Goal: Task Accomplishment & Management: Complete application form

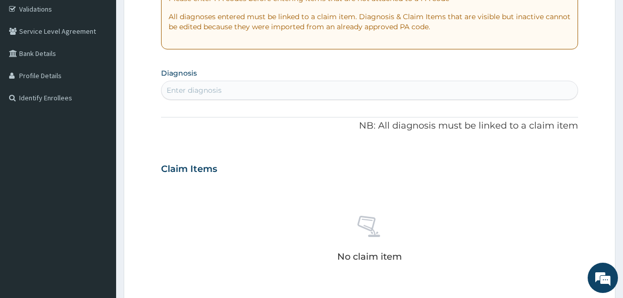
scroll to position [218, 0]
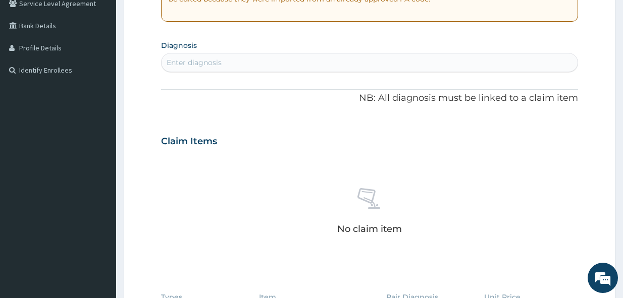
click at [260, 67] on div "Enter diagnosis" at bounding box center [370, 63] width 416 height 16
type input "JOINT PAIN"
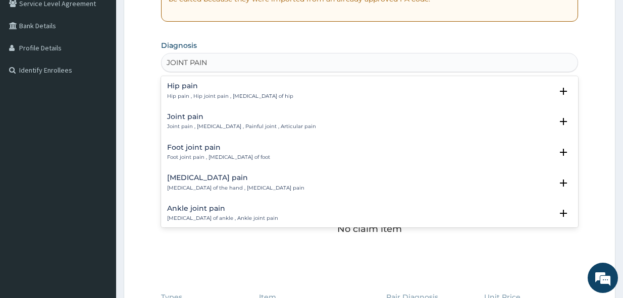
click at [212, 123] on div "Joint pain Joint pain , [MEDICAL_DATA] , Painful joint , Articular pain" at bounding box center [241, 122] width 149 height 18
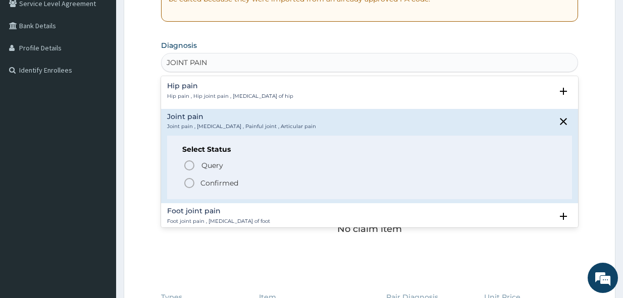
click at [223, 183] on p "Confirmed" at bounding box center [219, 183] width 38 height 10
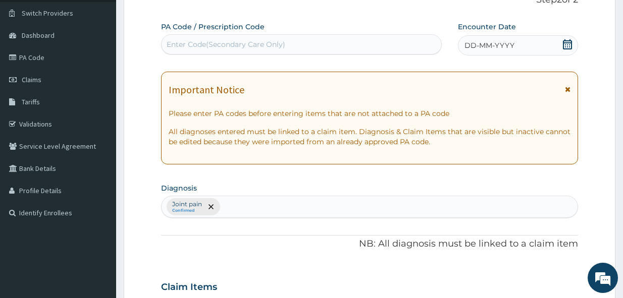
scroll to position [66, 0]
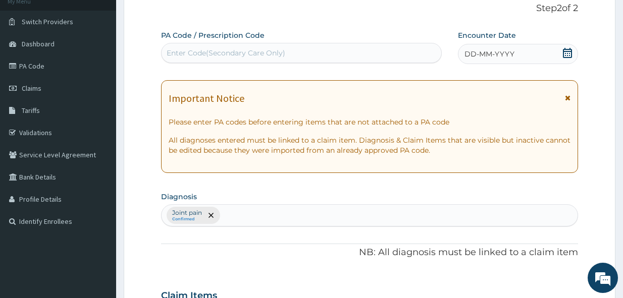
click at [569, 51] on icon at bounding box center [567, 53] width 9 height 10
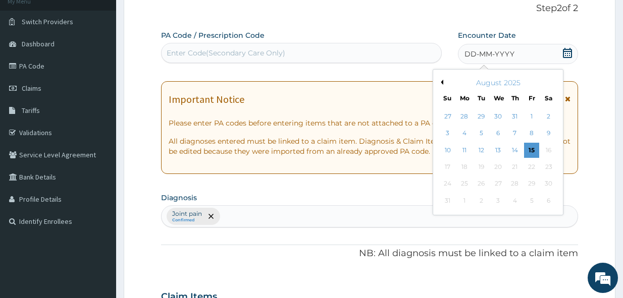
click at [442, 82] on button "Previous Month" at bounding box center [440, 82] width 5 height 5
click at [499, 168] on div "25" at bounding box center [497, 167] width 15 height 15
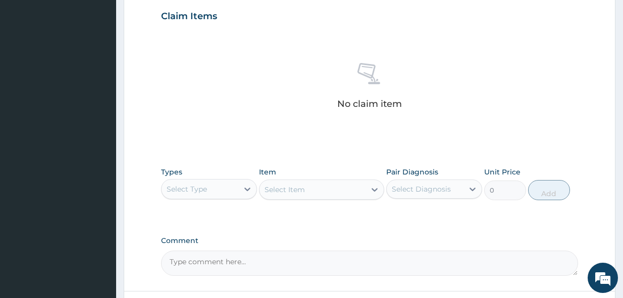
scroll to position [420, 0]
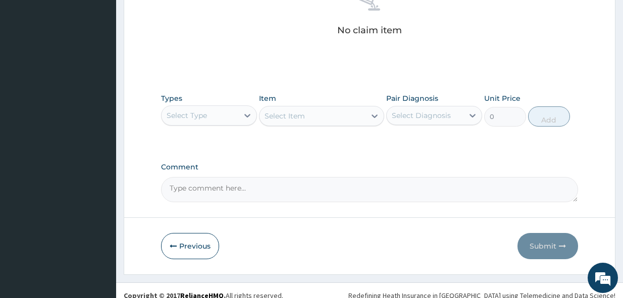
drag, startPoint x: 228, startPoint y: 121, endPoint x: 226, endPoint y: 126, distance: 5.3
click at [227, 123] on div "Select Type" at bounding box center [200, 116] width 77 height 16
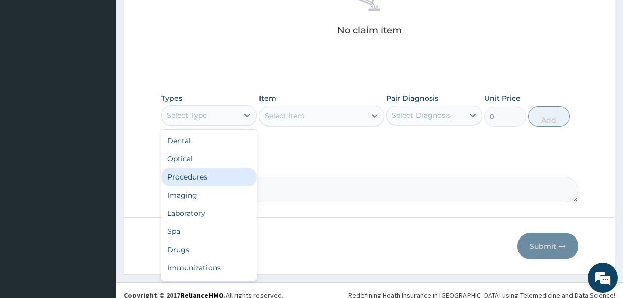
drag, startPoint x: 215, startPoint y: 175, endPoint x: 272, endPoint y: 126, distance: 75.2
click at [217, 172] on div "Procedures" at bounding box center [209, 177] width 96 height 18
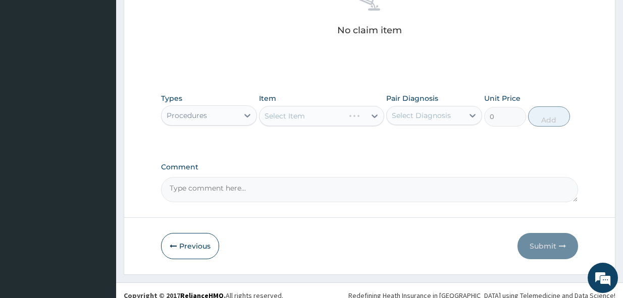
click at [293, 119] on div "Select Item" at bounding box center [321, 116] width 125 height 20
click at [340, 115] on div "Select Item" at bounding box center [321, 116] width 125 height 20
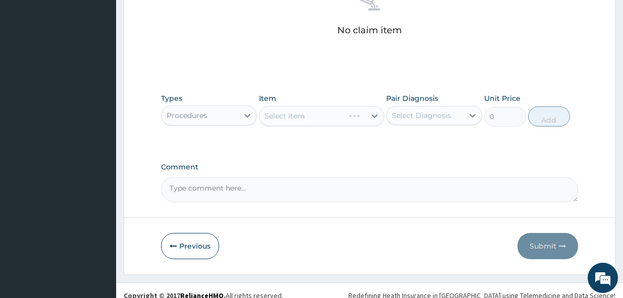
click at [370, 116] on div "Select Item" at bounding box center [321, 116] width 125 height 20
click at [362, 118] on div "Select Item" at bounding box center [312, 116] width 106 height 16
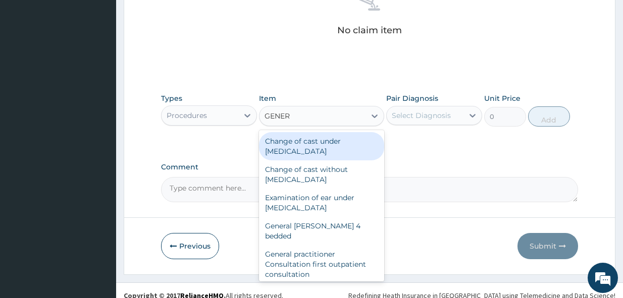
type input "GENERA"
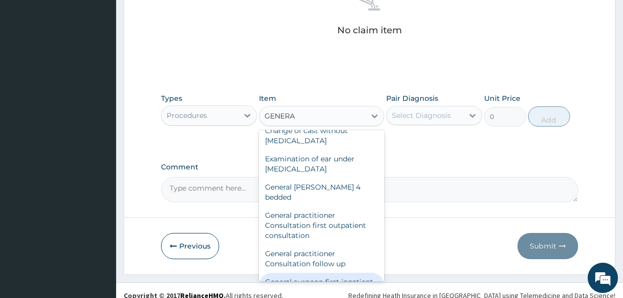
scroll to position [50, 0]
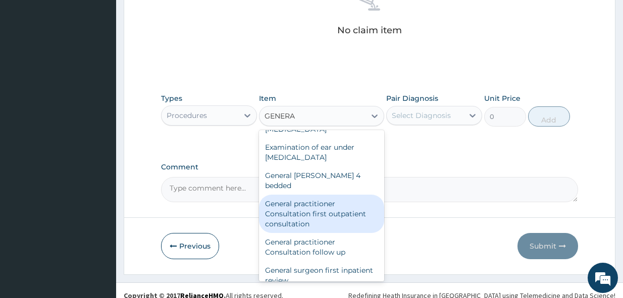
click at [316, 195] on div "General practitioner Consultation first outpatient consultation" at bounding box center [321, 214] width 125 height 38
type input "4000"
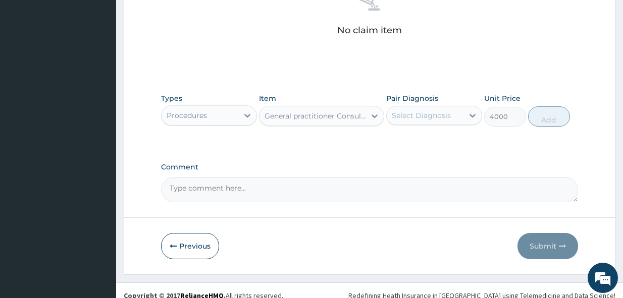
click at [444, 117] on div "Select Diagnosis" at bounding box center [421, 116] width 59 height 10
drag, startPoint x: 442, startPoint y: 138, endPoint x: 472, endPoint y: 128, distance: 31.4
click at [441, 138] on div "Joint pain" at bounding box center [434, 141] width 96 height 21
checkbox input "true"
click at [546, 116] on button "Add" at bounding box center [549, 117] width 42 height 20
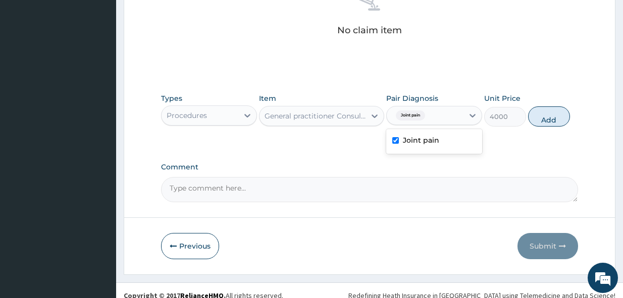
type input "0"
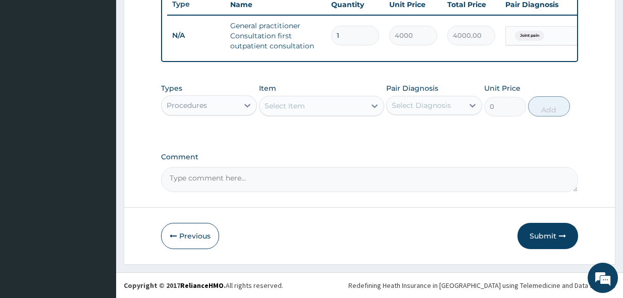
scroll to position [395, 0]
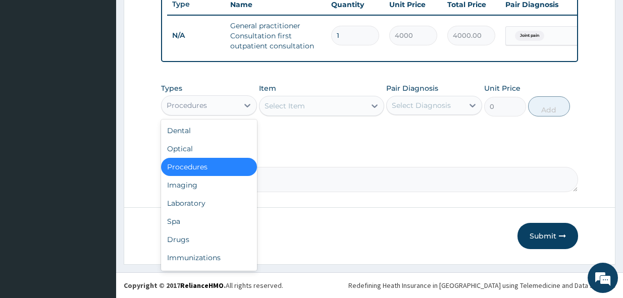
drag, startPoint x: 216, startPoint y: 105, endPoint x: 215, endPoint y: 112, distance: 6.6
click at [215, 105] on div "Procedures" at bounding box center [200, 105] width 77 height 16
click at [202, 236] on div "Drugs" at bounding box center [209, 240] width 96 height 18
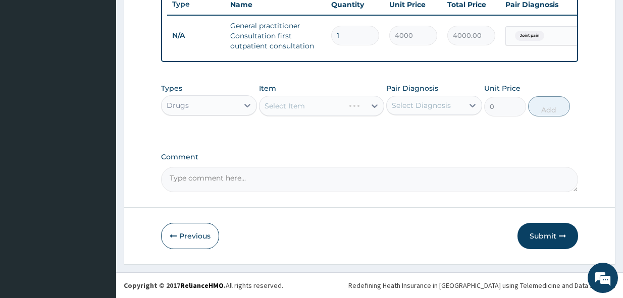
click at [308, 106] on div "Select Item" at bounding box center [321, 106] width 125 height 20
click at [302, 99] on div "Select Item" at bounding box center [321, 106] width 125 height 20
click at [305, 102] on div "Select Item" at bounding box center [312, 106] width 106 height 16
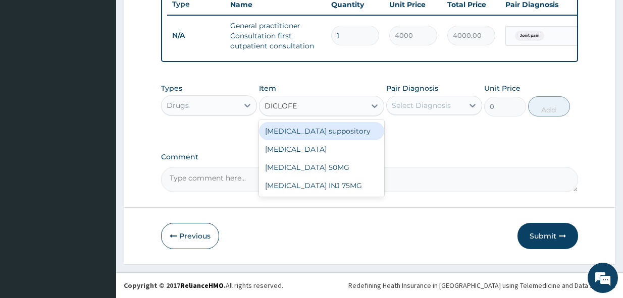
type input "DICLOFE"
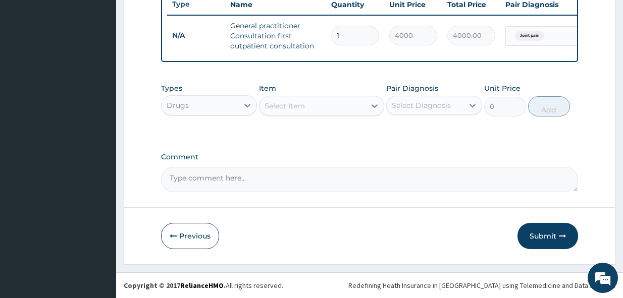
click at [286, 106] on div "Select Item" at bounding box center [285, 106] width 40 height 10
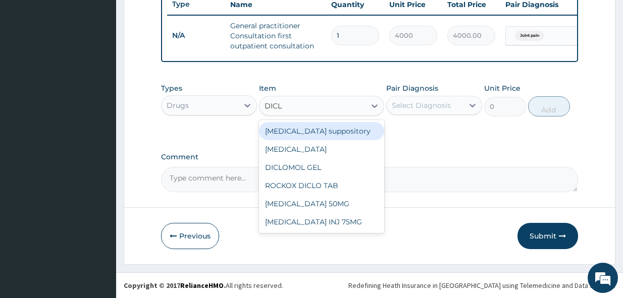
type input "DICLO"
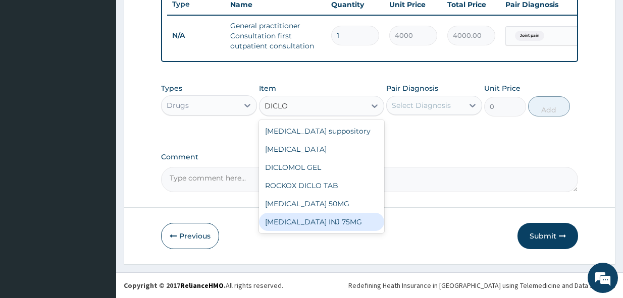
click at [337, 216] on div "[MEDICAL_DATA] INJ 75MG" at bounding box center [321, 222] width 125 height 18
type input "350"
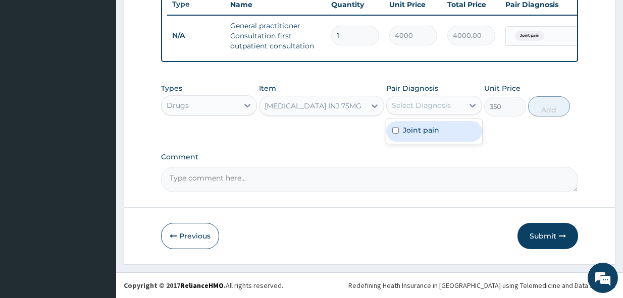
click at [415, 110] on div "Select Diagnosis" at bounding box center [421, 105] width 59 height 10
click at [421, 130] on label "Joint pain" at bounding box center [421, 130] width 36 height 10
checkbox input "true"
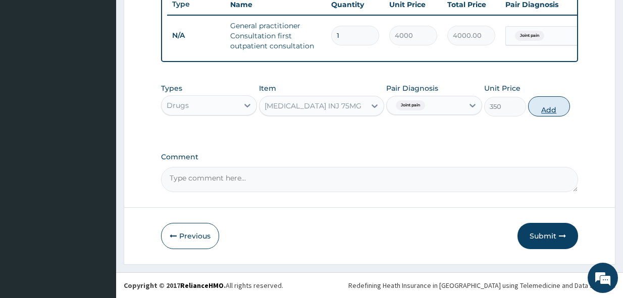
click at [556, 106] on button "Add" at bounding box center [549, 106] width 42 height 20
type input "0"
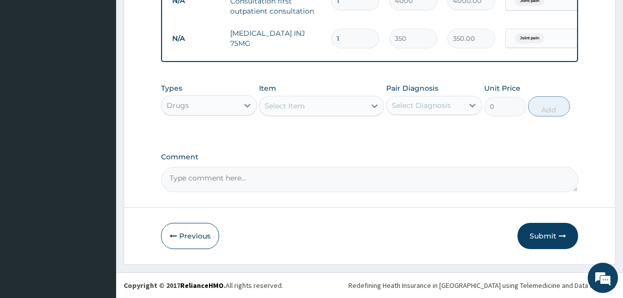
scroll to position [329, 0]
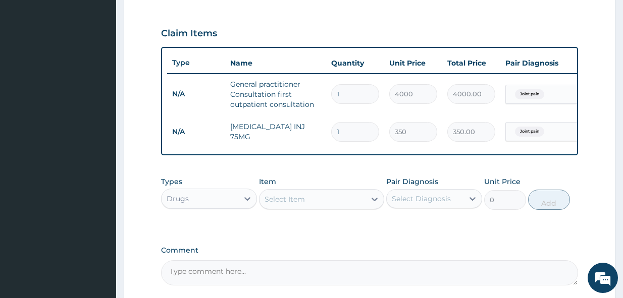
click at [309, 203] on div "Select Item" at bounding box center [312, 199] width 106 height 16
type input "DICLOF"
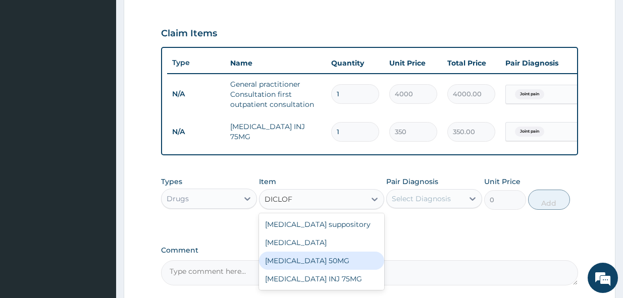
click at [316, 270] on div "[MEDICAL_DATA] 50MG" at bounding box center [321, 261] width 125 height 18
type input "80"
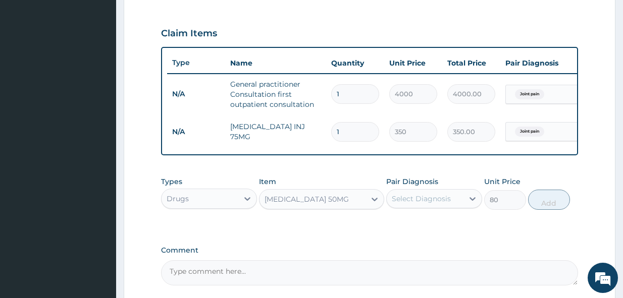
scroll to position [430, 0]
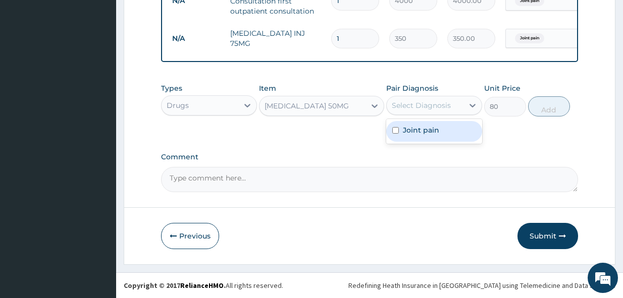
click at [438, 110] on div "Select Diagnosis" at bounding box center [421, 105] width 59 height 10
drag, startPoint x: 438, startPoint y: 126, endPoint x: 484, endPoint y: 118, distance: 46.6
click at [437, 126] on label "Joint pain" at bounding box center [421, 130] width 36 height 10
checkbox input "true"
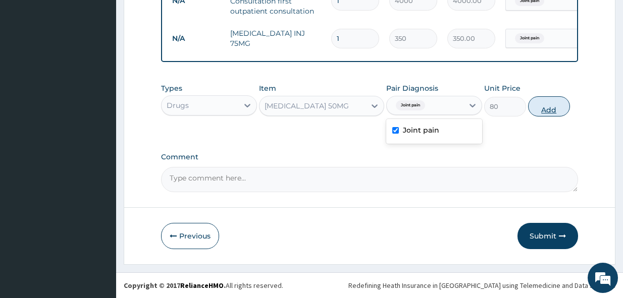
click at [542, 102] on button "Add" at bounding box center [549, 106] width 42 height 20
type input "0"
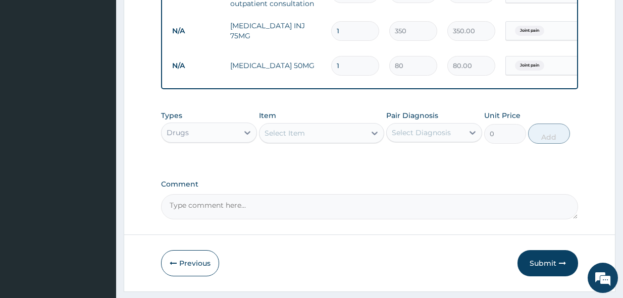
scroll to position [329, 0]
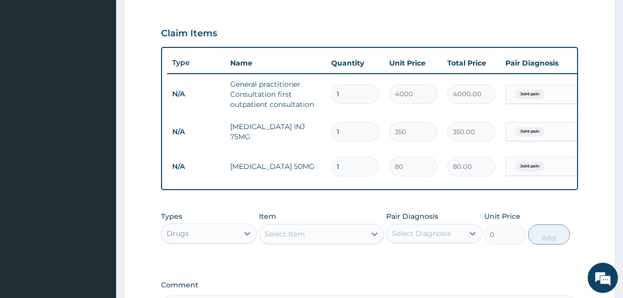
type input "10"
type input "800.00"
type input "10"
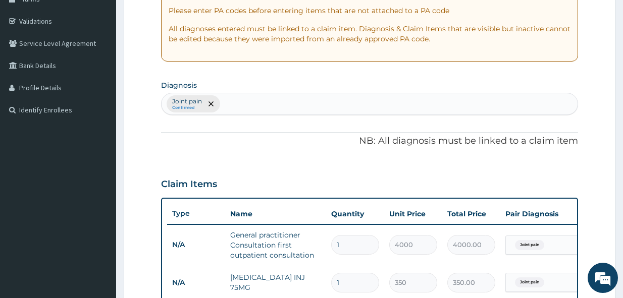
scroll to position [177, 0]
click at [325, 103] on div "Joint pain Confirmed" at bounding box center [370, 104] width 416 height 21
type input "[MEDICAL_DATA]"
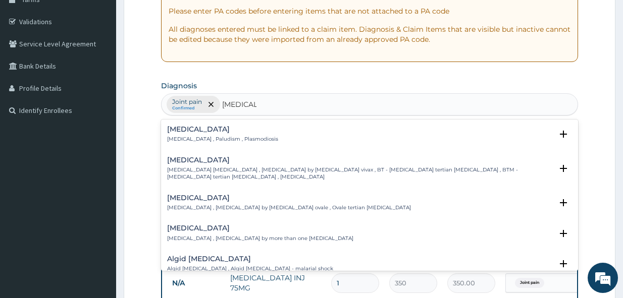
click at [226, 132] on h4 "[MEDICAL_DATA]" at bounding box center [222, 130] width 111 height 8
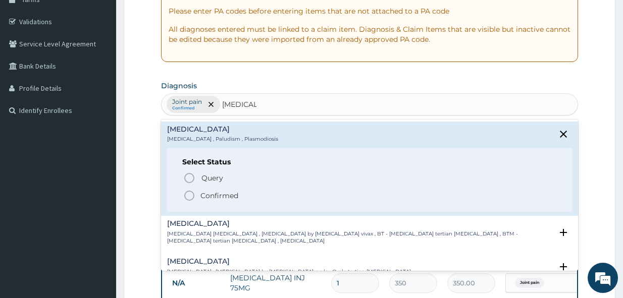
click at [224, 196] on p "Confirmed" at bounding box center [219, 196] width 38 height 10
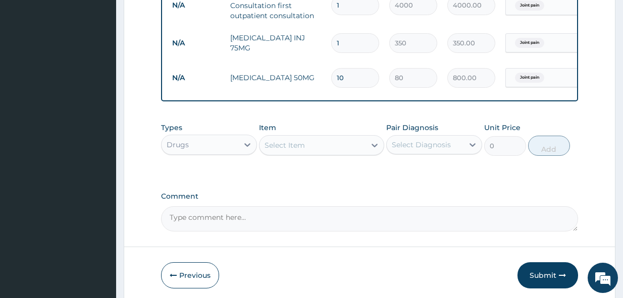
scroll to position [430, 0]
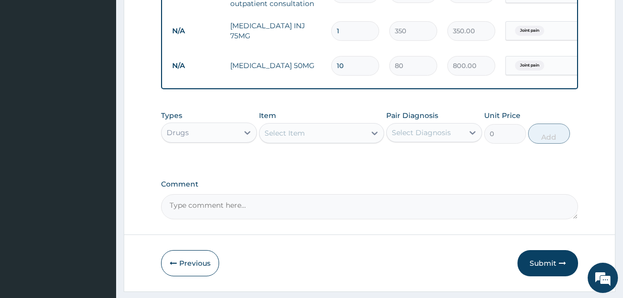
click at [299, 138] on div "Select Item" at bounding box center [285, 133] width 40 height 10
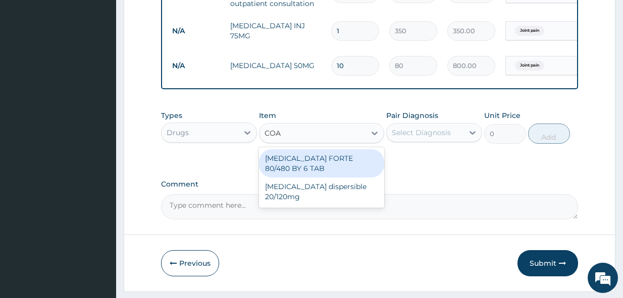
type input "[PERSON_NAME]"
click at [342, 170] on div "[MEDICAL_DATA] FORTE 80/480 BY 6 TAB" at bounding box center [321, 163] width 125 height 28
type input "500"
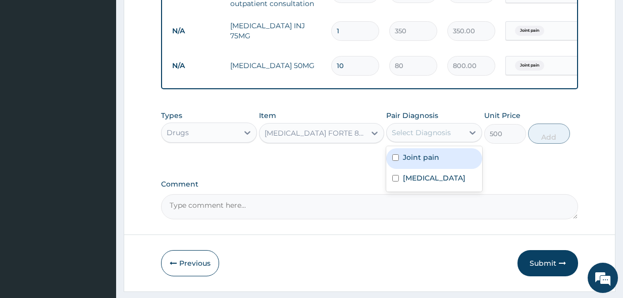
click at [439, 138] on div "Select Diagnosis" at bounding box center [421, 133] width 59 height 10
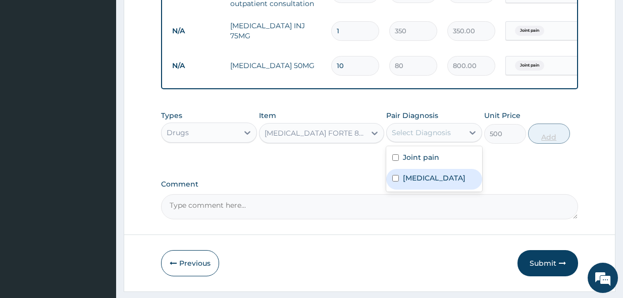
drag, startPoint x: 442, startPoint y: 182, endPoint x: 545, endPoint y: 148, distance: 108.9
click at [443, 181] on div "[MEDICAL_DATA]" at bounding box center [434, 179] width 96 height 21
checkbox input "true"
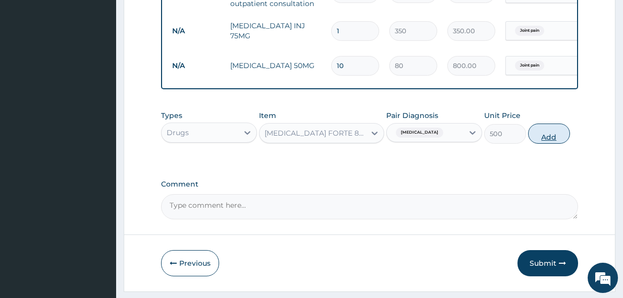
click at [549, 144] on button "Add" at bounding box center [549, 134] width 42 height 20
type input "0"
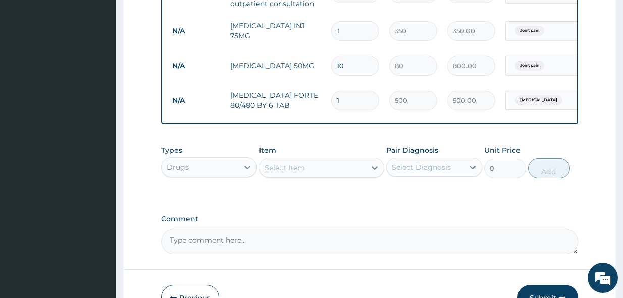
drag, startPoint x: 347, startPoint y: 102, endPoint x: 316, endPoint y: 88, distance: 34.8
click at [316, 89] on tr "N/A [MEDICAL_DATA] FORTE 80/480 BY 6 TAB 1 500 500.00 [MEDICAL_DATA] Delete" at bounding box center [414, 100] width 495 height 35
type input "6"
type input "3000.00"
type input "6"
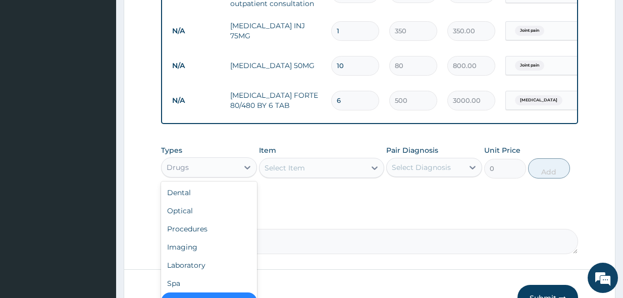
click at [181, 173] on div "Drugs" at bounding box center [178, 168] width 22 height 10
drag, startPoint x: 204, startPoint y: 276, endPoint x: 241, endPoint y: 215, distance: 71.3
click at [204, 275] on div "Laboratory" at bounding box center [209, 265] width 96 height 18
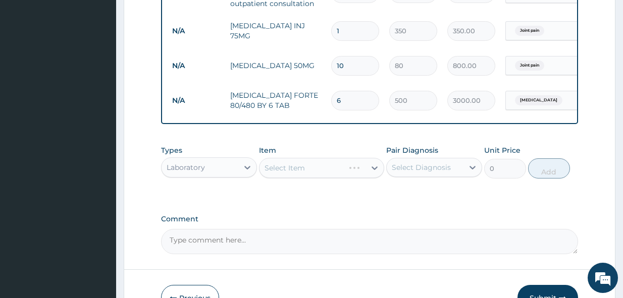
click at [294, 176] on div "Select Item" at bounding box center [321, 168] width 125 height 20
click at [294, 177] on div "Select Item" at bounding box center [321, 168] width 125 height 20
click at [294, 178] on div "Select Item" at bounding box center [321, 168] width 125 height 20
click at [294, 176] on div "Select Item" at bounding box center [312, 168] width 106 height 16
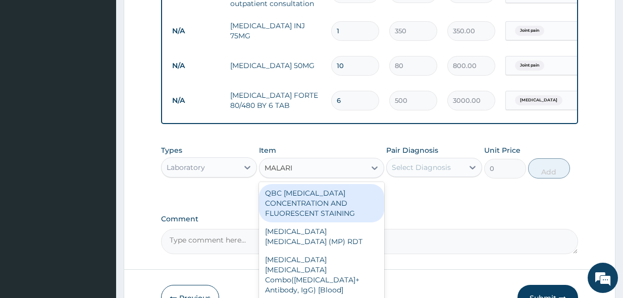
type input "[MEDICAL_DATA]"
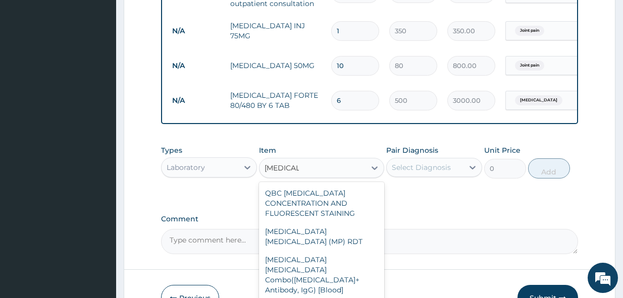
drag, startPoint x: 340, startPoint y: 296, endPoint x: 364, endPoint y: 235, distance: 65.9
type input "2500"
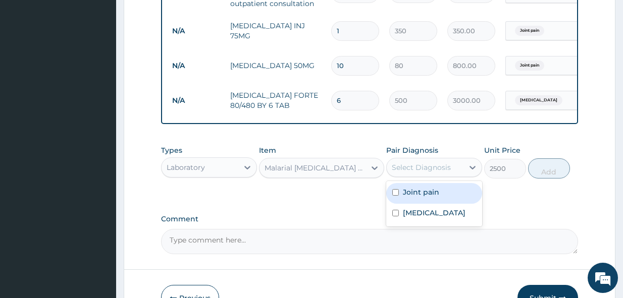
click at [443, 173] on div "Select Diagnosis" at bounding box center [421, 168] width 59 height 10
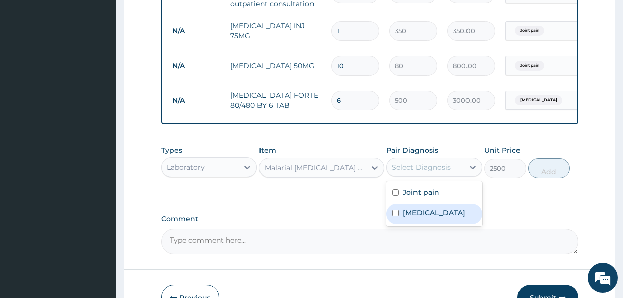
drag, startPoint x: 446, startPoint y: 219, endPoint x: 514, endPoint y: 184, distance: 76.3
click at [447, 216] on div "[MEDICAL_DATA]" at bounding box center [434, 214] width 96 height 21
checkbox input "true"
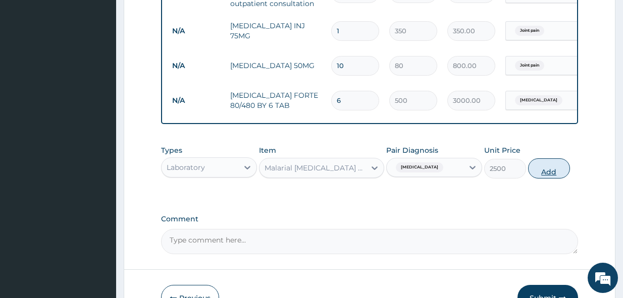
click at [543, 179] on button "Add" at bounding box center [549, 169] width 42 height 20
type input "0"
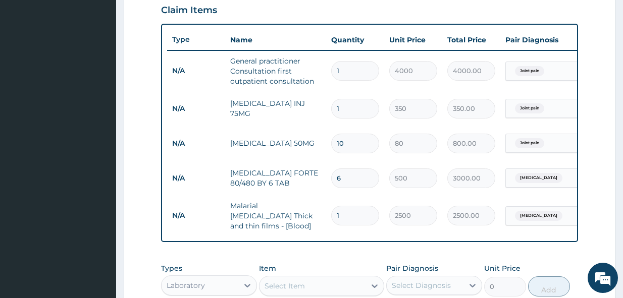
scroll to position [332, 0]
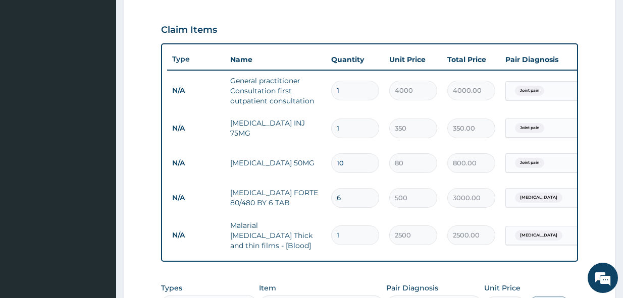
click at [567, 96] on div "Joint pain" at bounding box center [547, 90] width 82 height 17
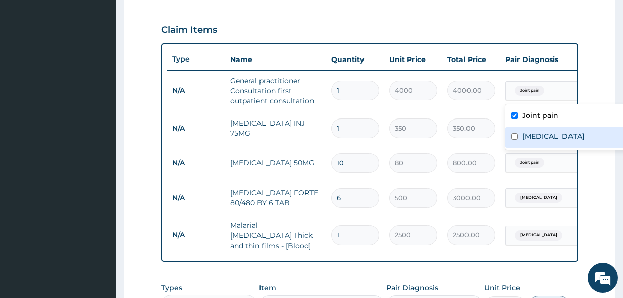
click at [553, 133] on div "[MEDICAL_DATA]" at bounding box center [568, 137] width 126 height 21
checkbox input "true"
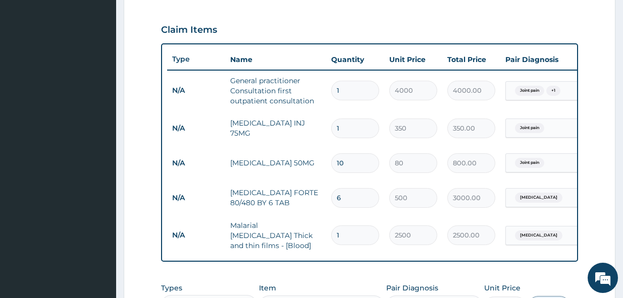
click at [589, 64] on form "Step 2 of 2 PA Code / Prescription Code Enter Code(Secondary Care Only) Encount…" at bounding box center [370, 92] width 492 height 743
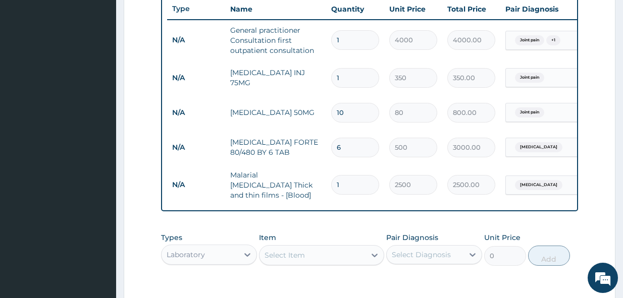
scroll to position [484, 0]
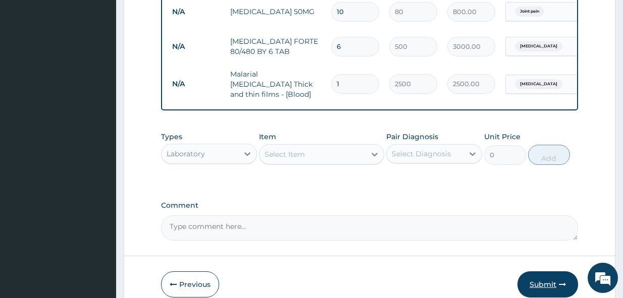
click at [551, 285] on button "Submit" at bounding box center [547, 285] width 61 height 26
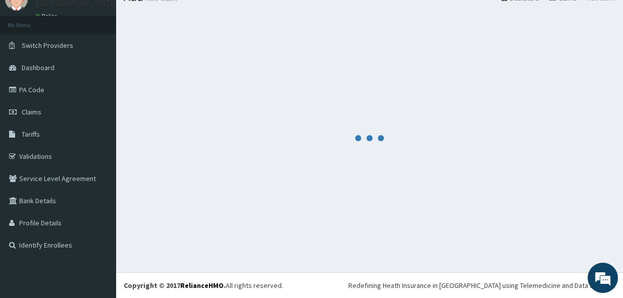
scroll to position [42, 0]
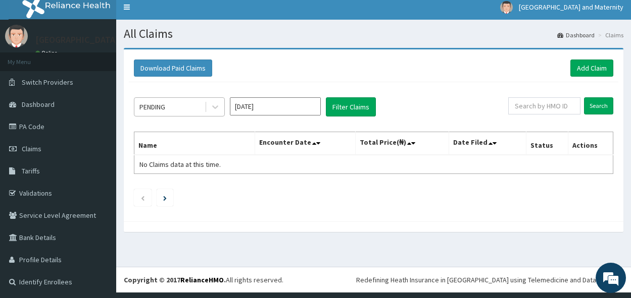
click at [174, 111] on div "PENDING" at bounding box center [169, 107] width 70 height 16
